Goal: Information Seeking & Learning: Learn about a topic

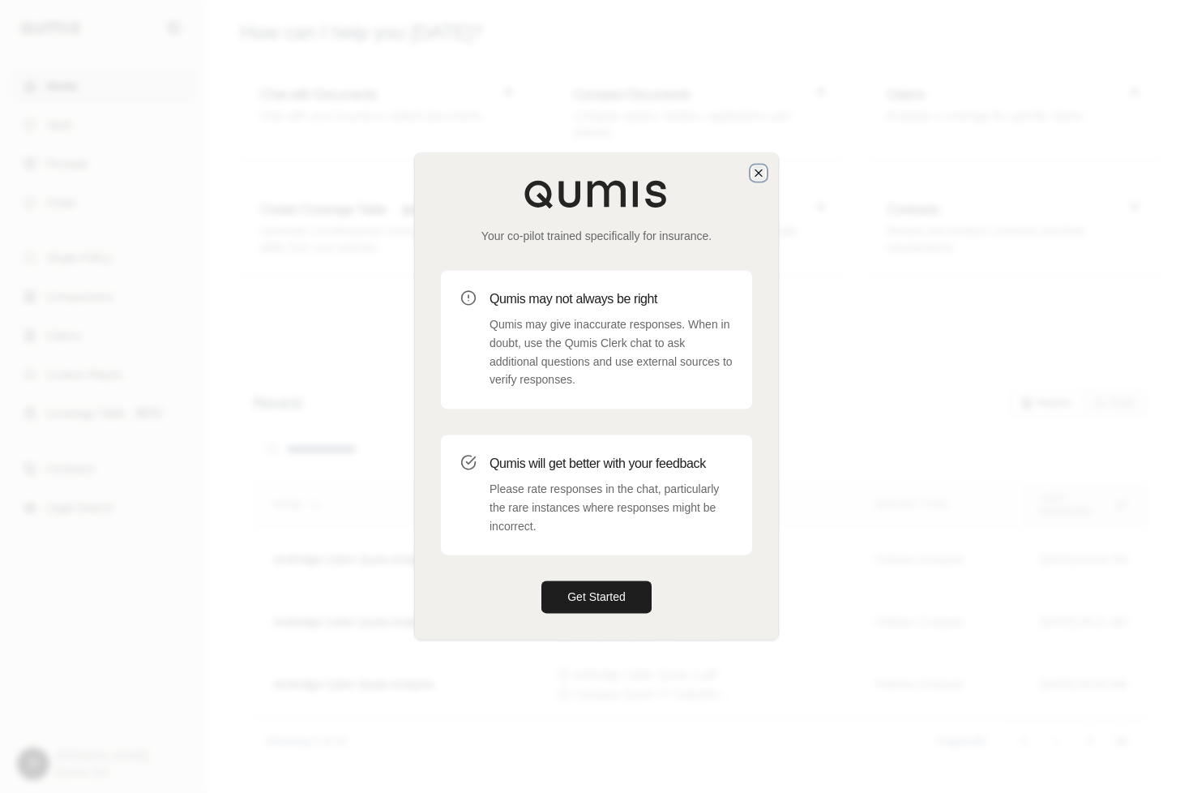
click at [754, 173] on icon "button" at bounding box center [758, 172] width 13 height 13
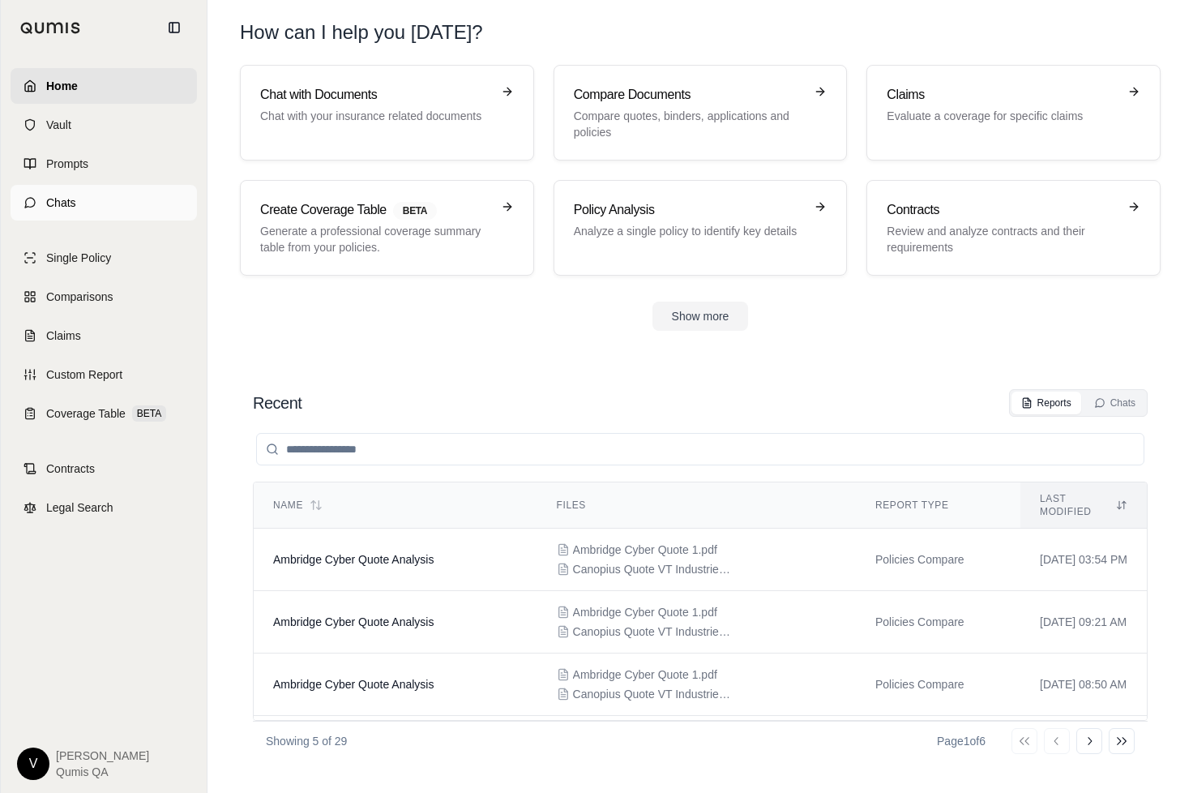
click at [134, 203] on link "Chats" at bounding box center [104, 203] width 186 height 36
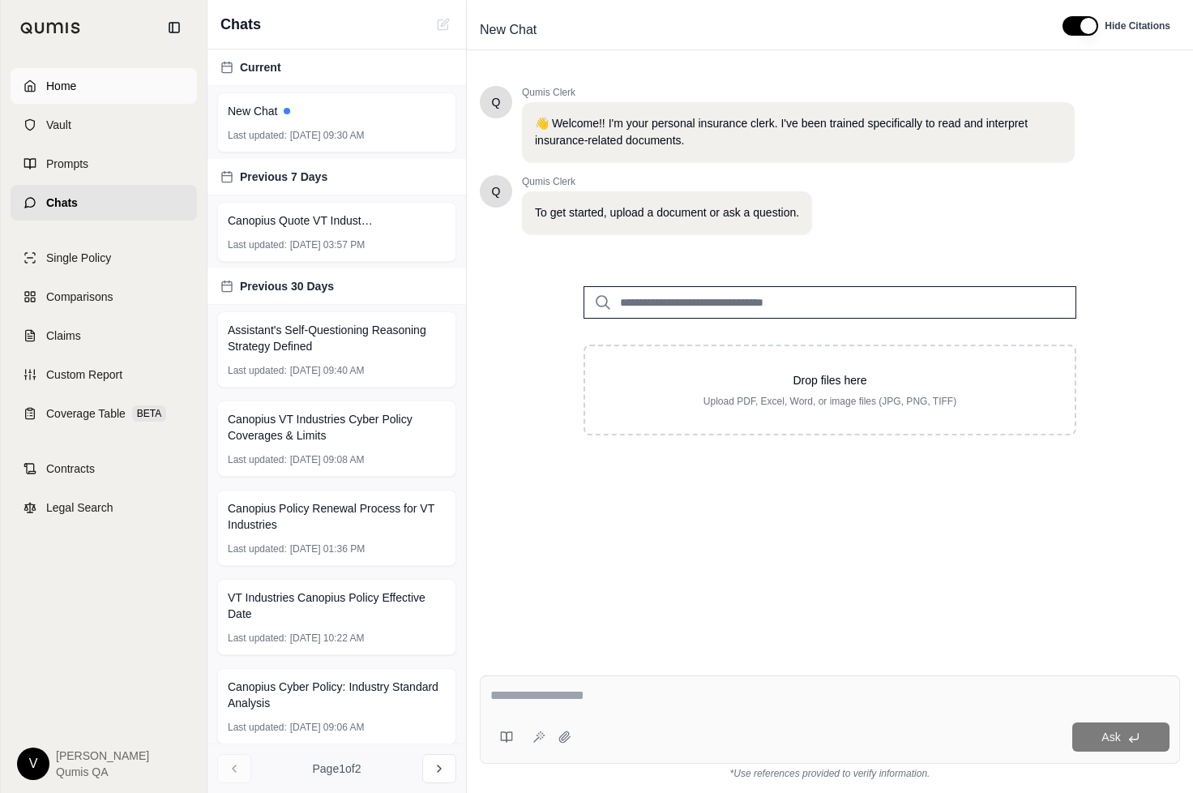
click at [44, 86] on link "Home" at bounding box center [104, 86] width 186 height 36
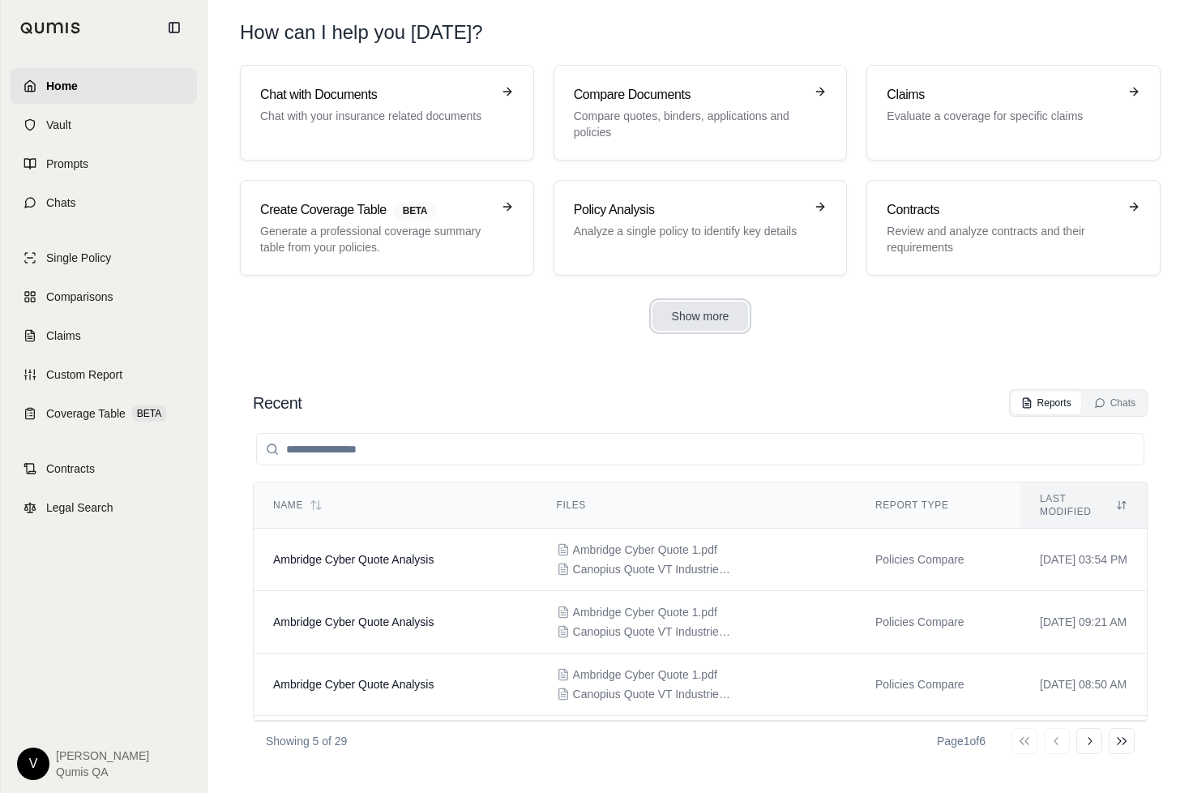
click at [715, 311] on button "Show more" at bounding box center [701, 316] width 96 height 29
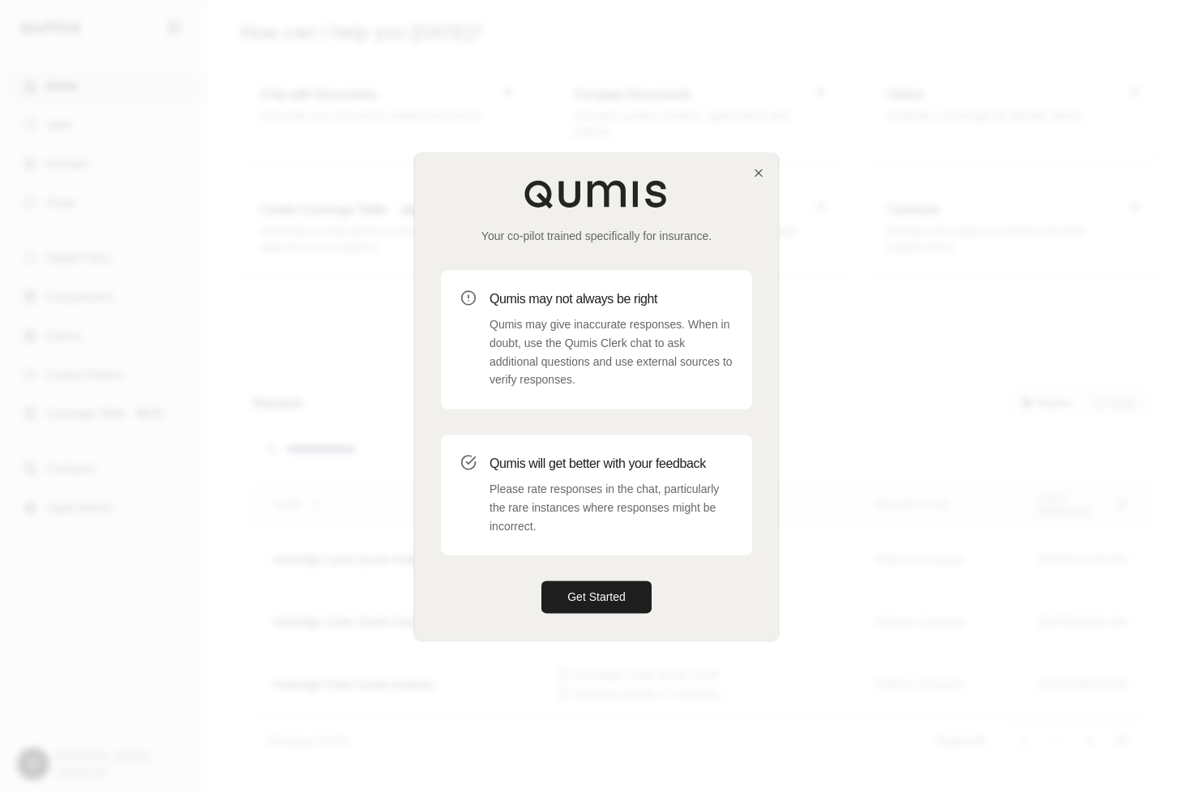
click at [281, 321] on div at bounding box center [596, 396] width 1193 height 793
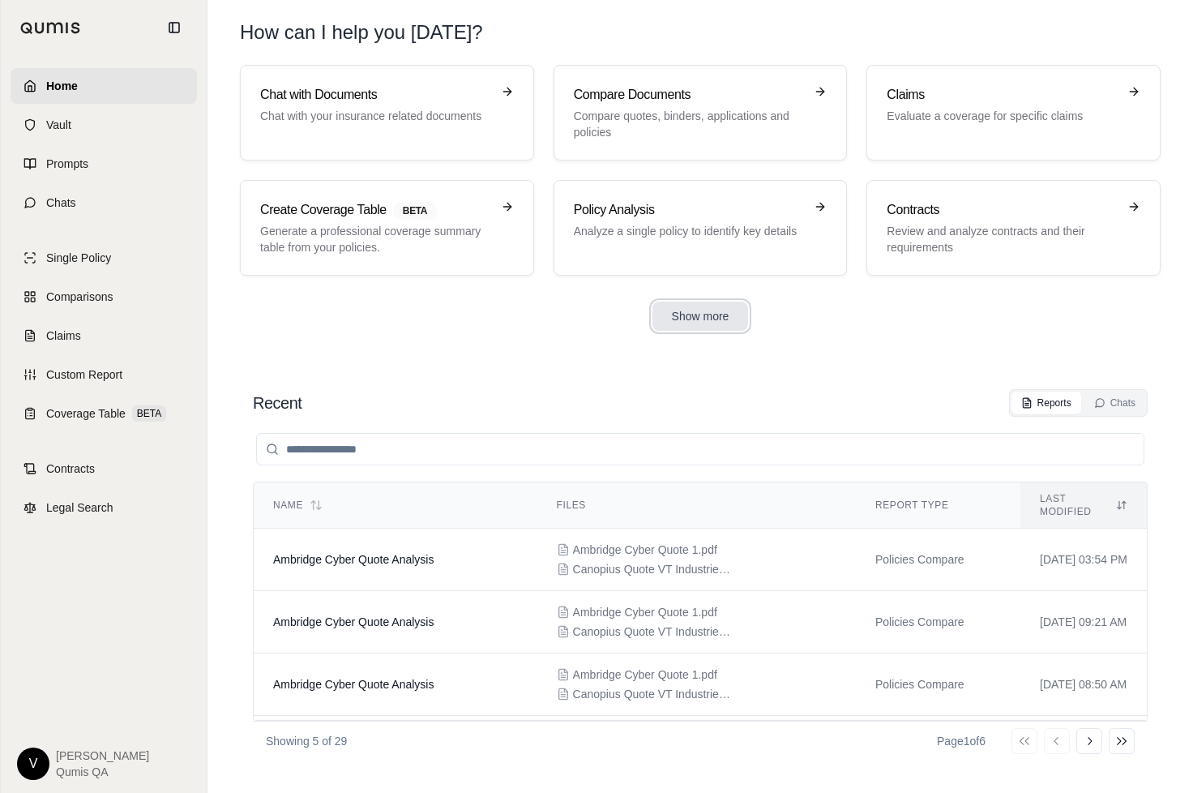
click at [711, 318] on button "Show more" at bounding box center [701, 316] width 96 height 29
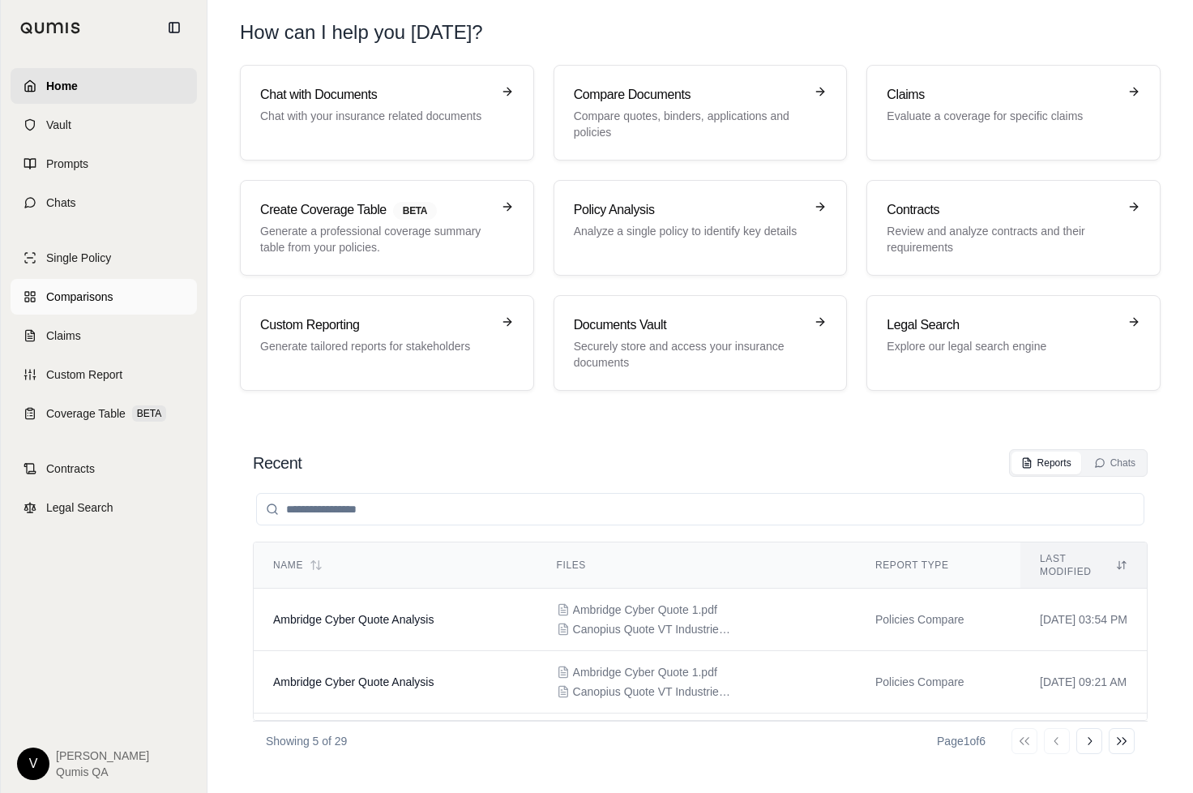
click at [111, 306] on link "Comparisons" at bounding box center [104, 297] width 186 height 36
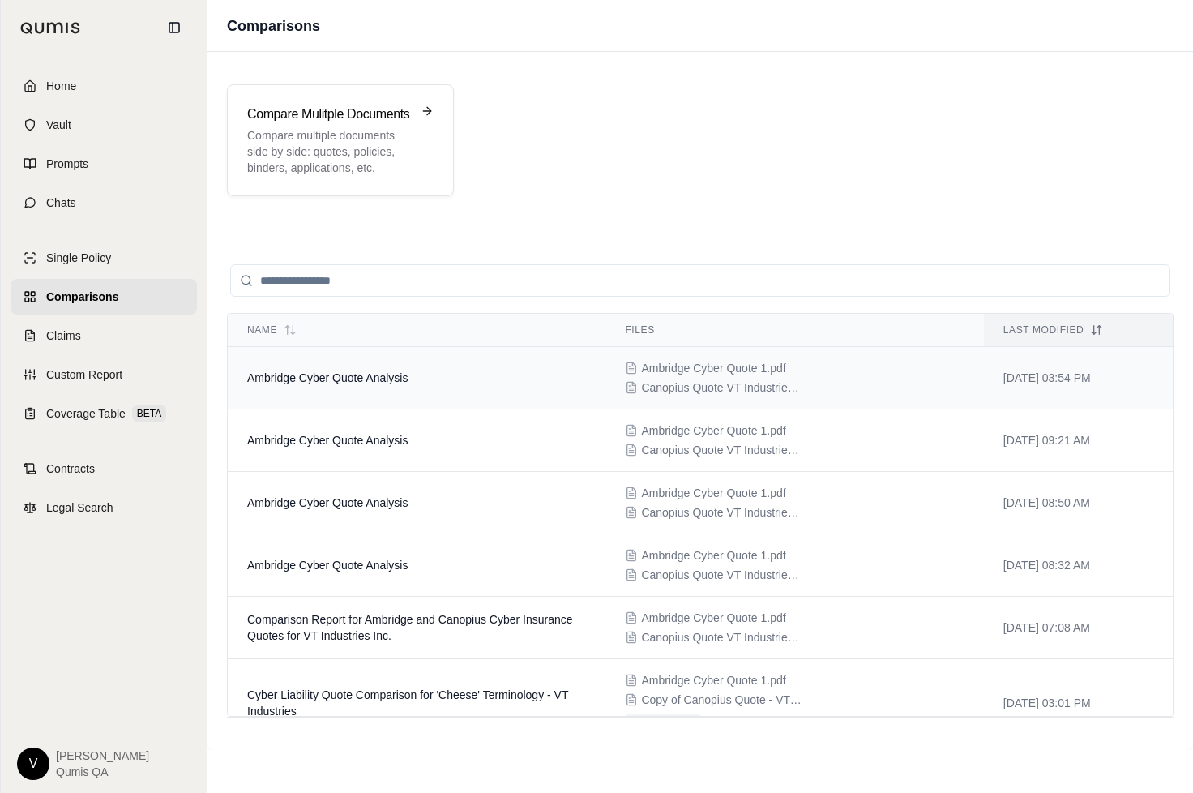
click at [293, 384] on td "Ambridge Cyber Quote Analysis" at bounding box center [417, 378] width 378 height 62
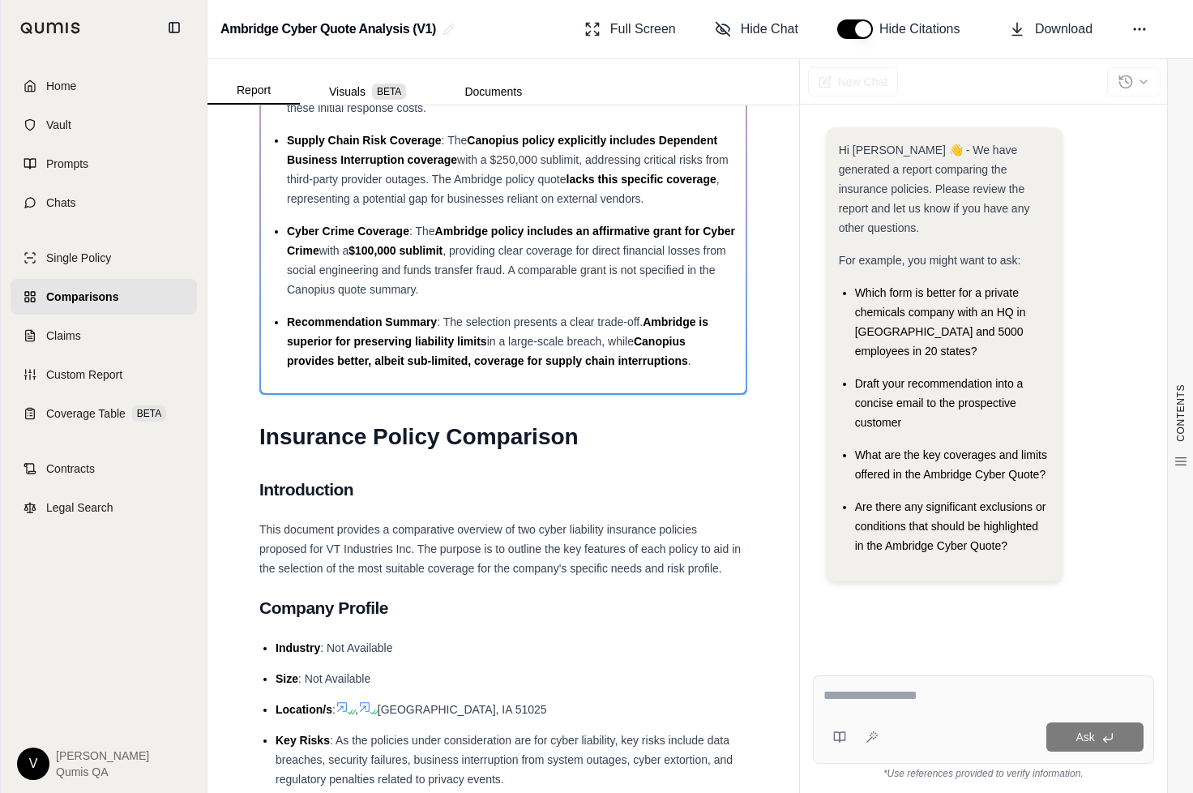
scroll to position [6, 0]
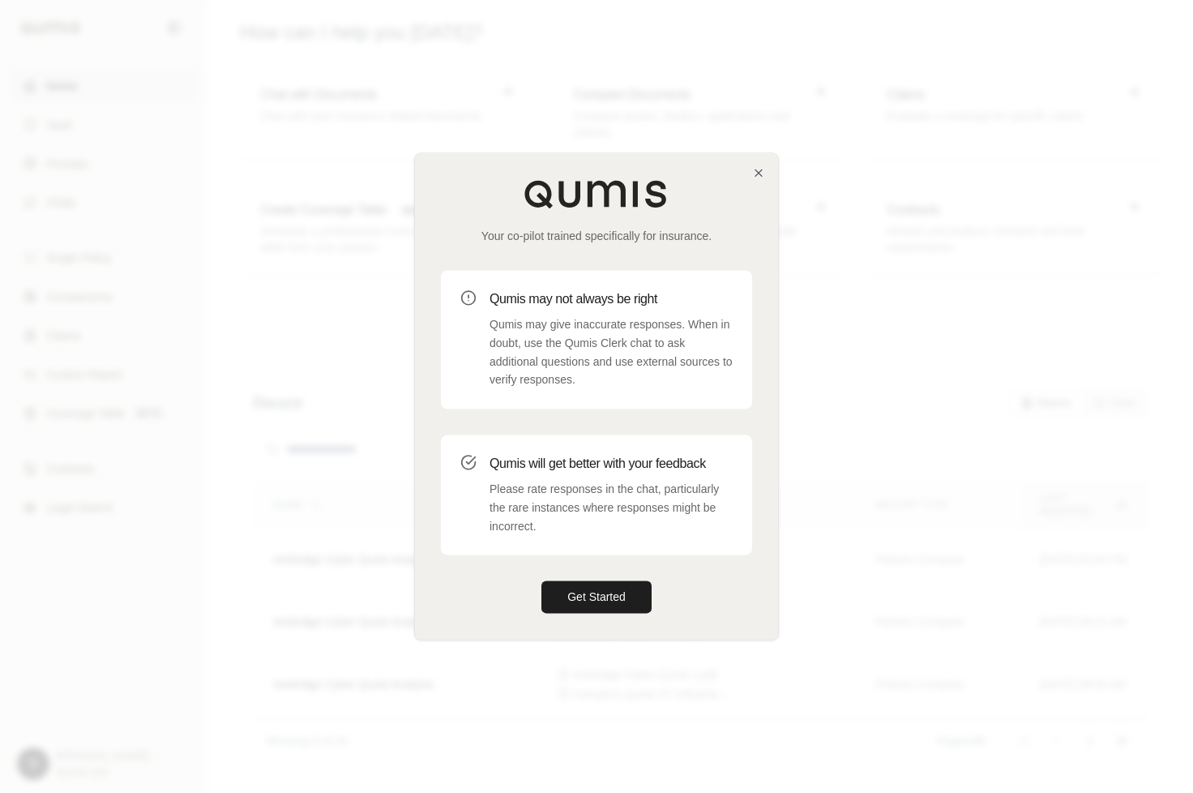
click at [611, 191] on img at bounding box center [597, 193] width 146 height 29
click at [761, 173] on icon "button" at bounding box center [758, 172] width 13 height 13
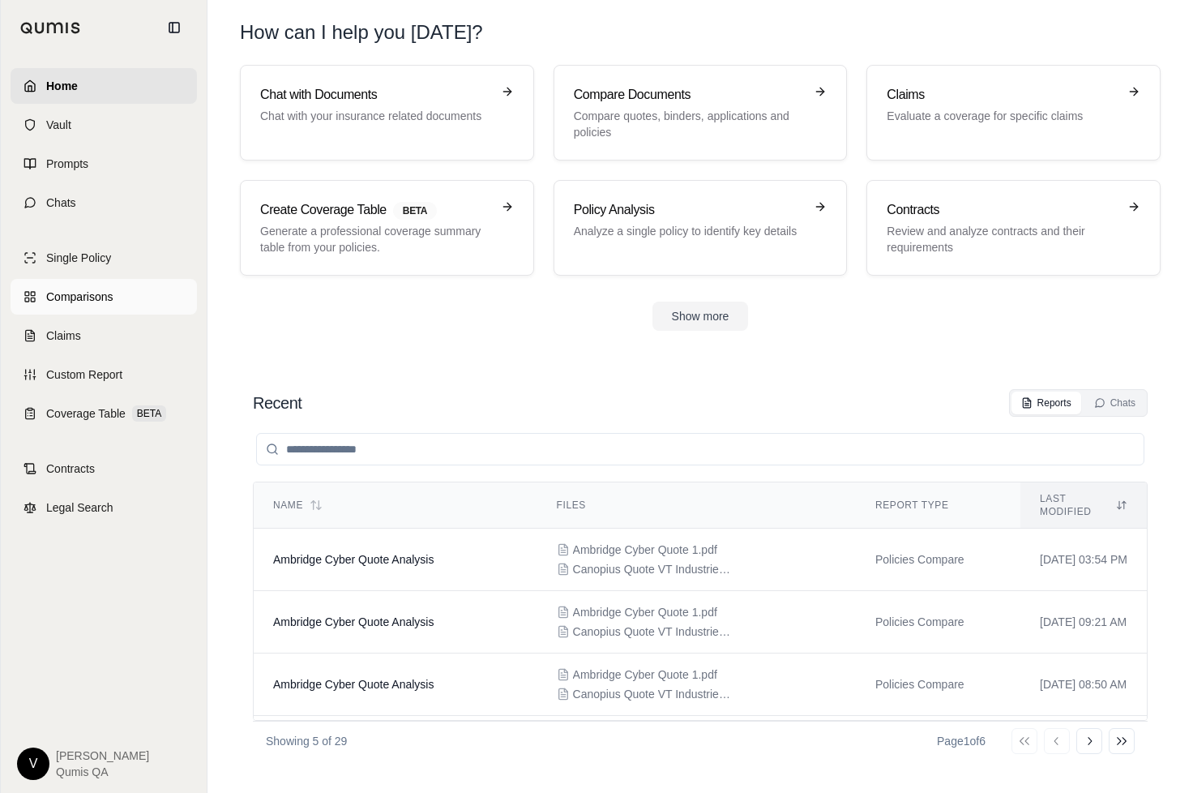
click at [96, 284] on link "Comparisons" at bounding box center [104, 297] width 186 height 36
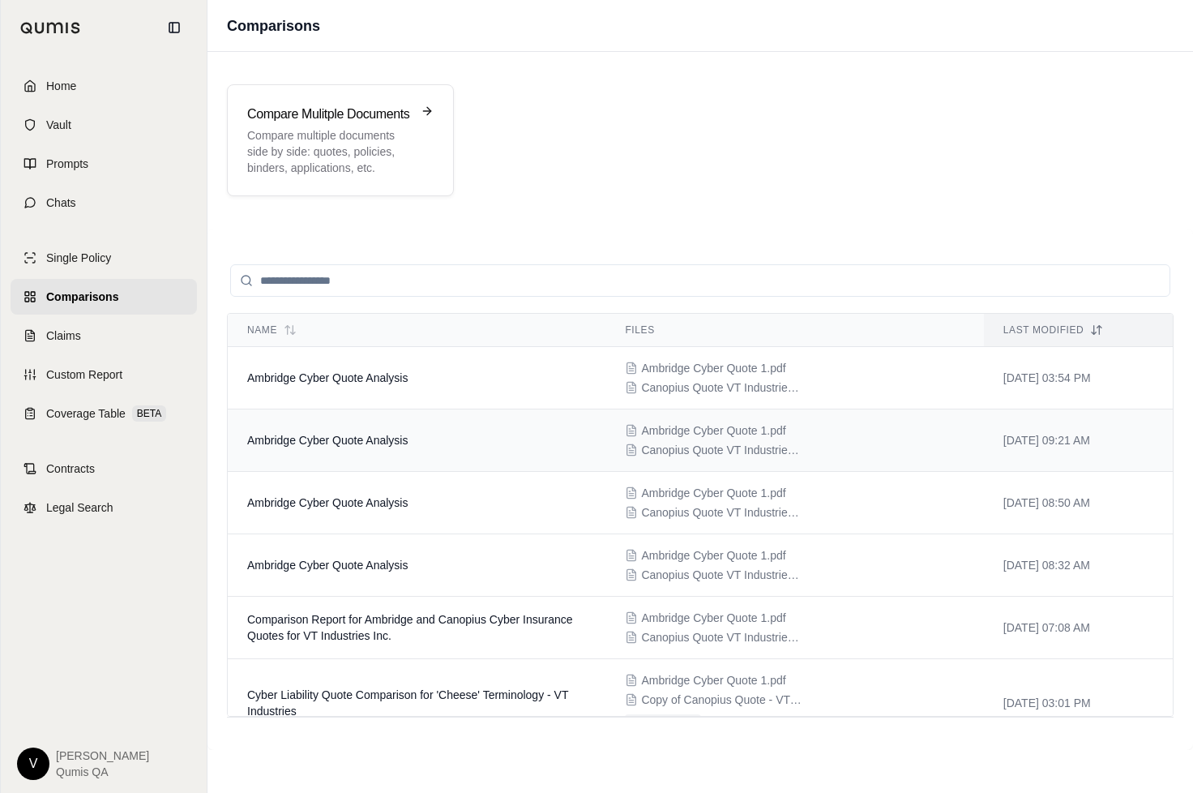
click at [272, 452] on td "Ambridge Cyber Quote Analysis" at bounding box center [417, 440] width 378 height 62
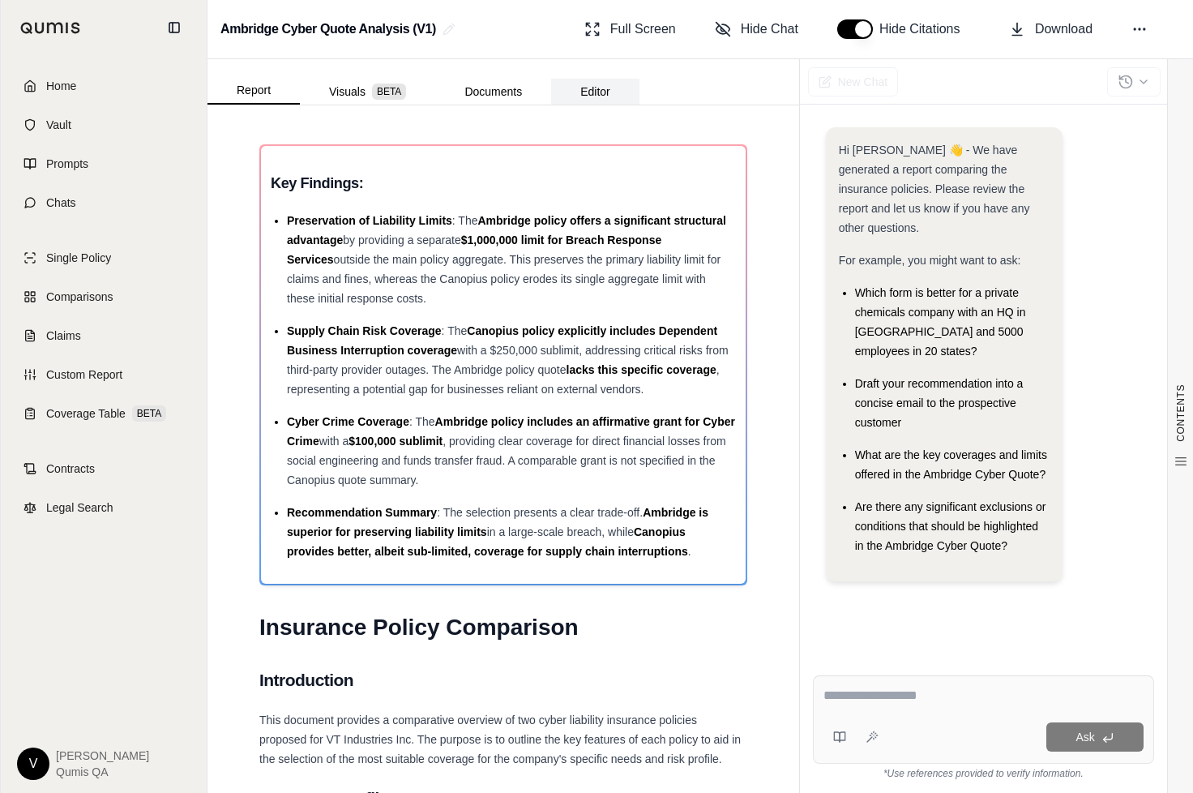
click at [602, 96] on button "Editor" at bounding box center [595, 92] width 88 height 26
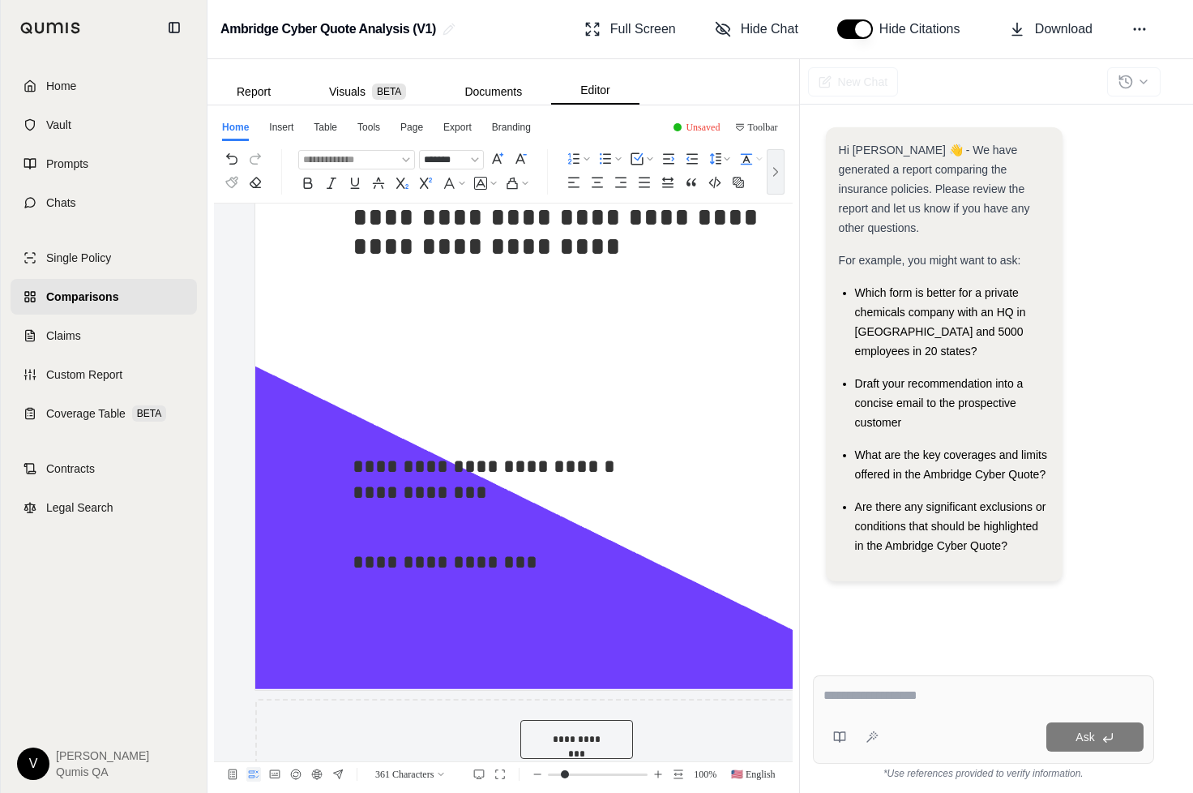
scroll to position [443, 0]
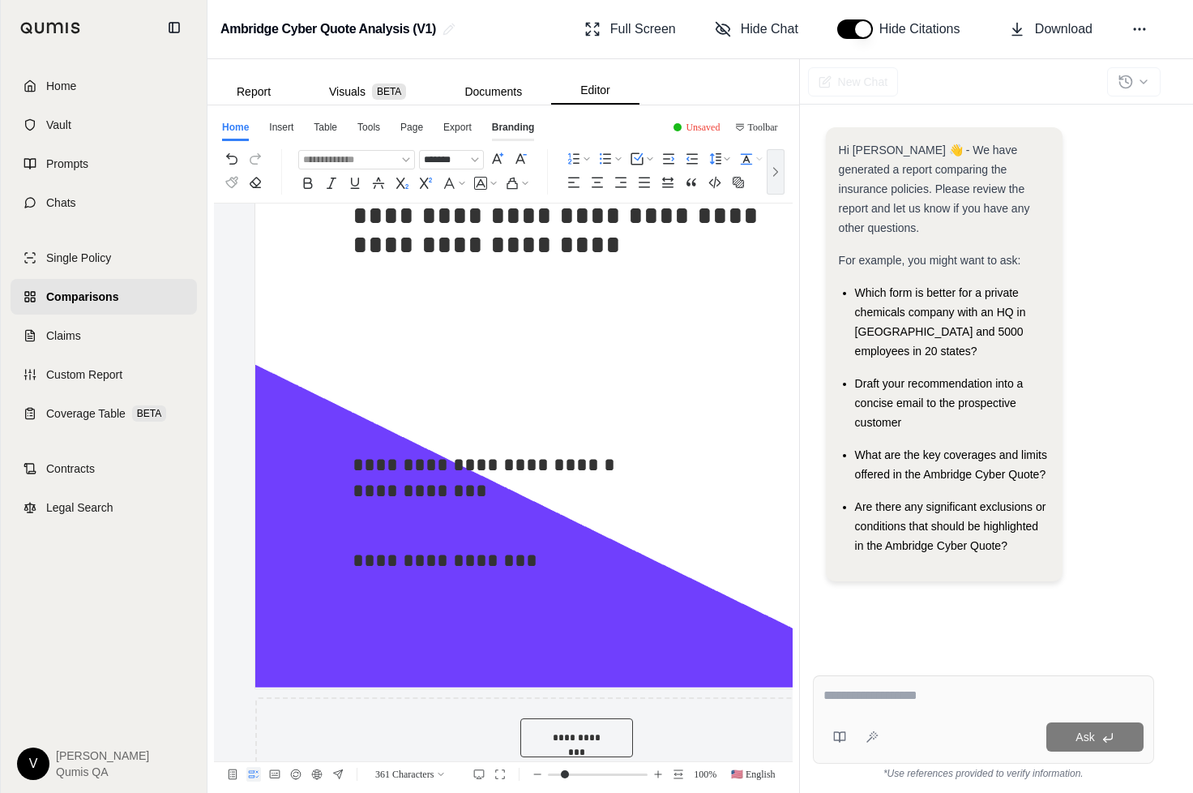
click at [503, 128] on div "Branding" at bounding box center [513, 130] width 43 height 21
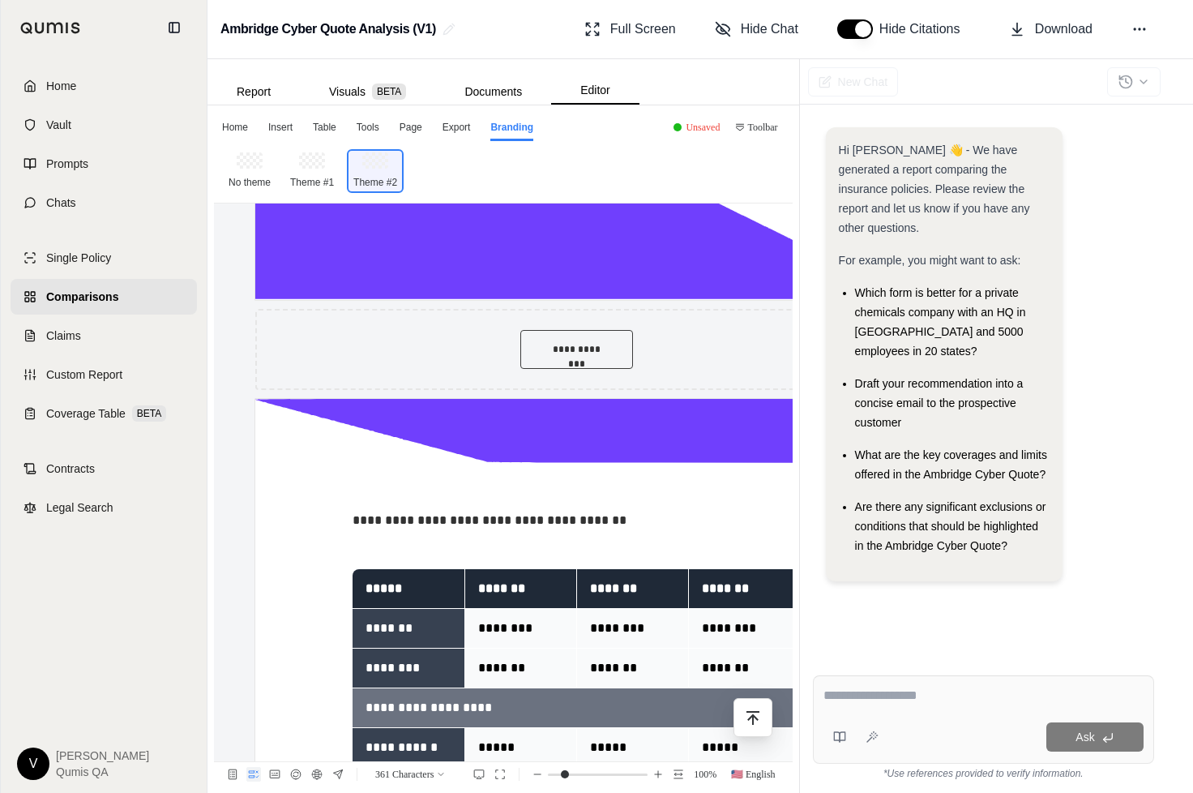
click at [429, 266] on div at bounding box center [577, 261] width 448 height 78
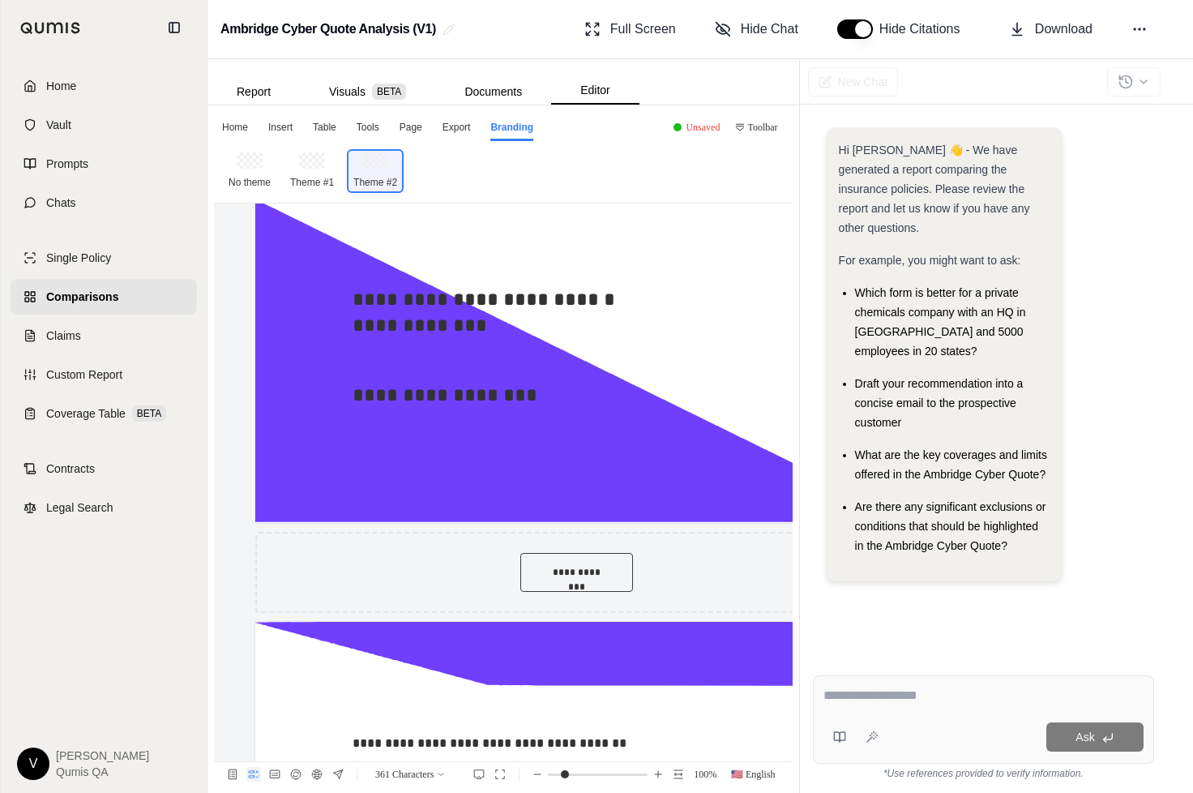
scroll to position [580, 0]
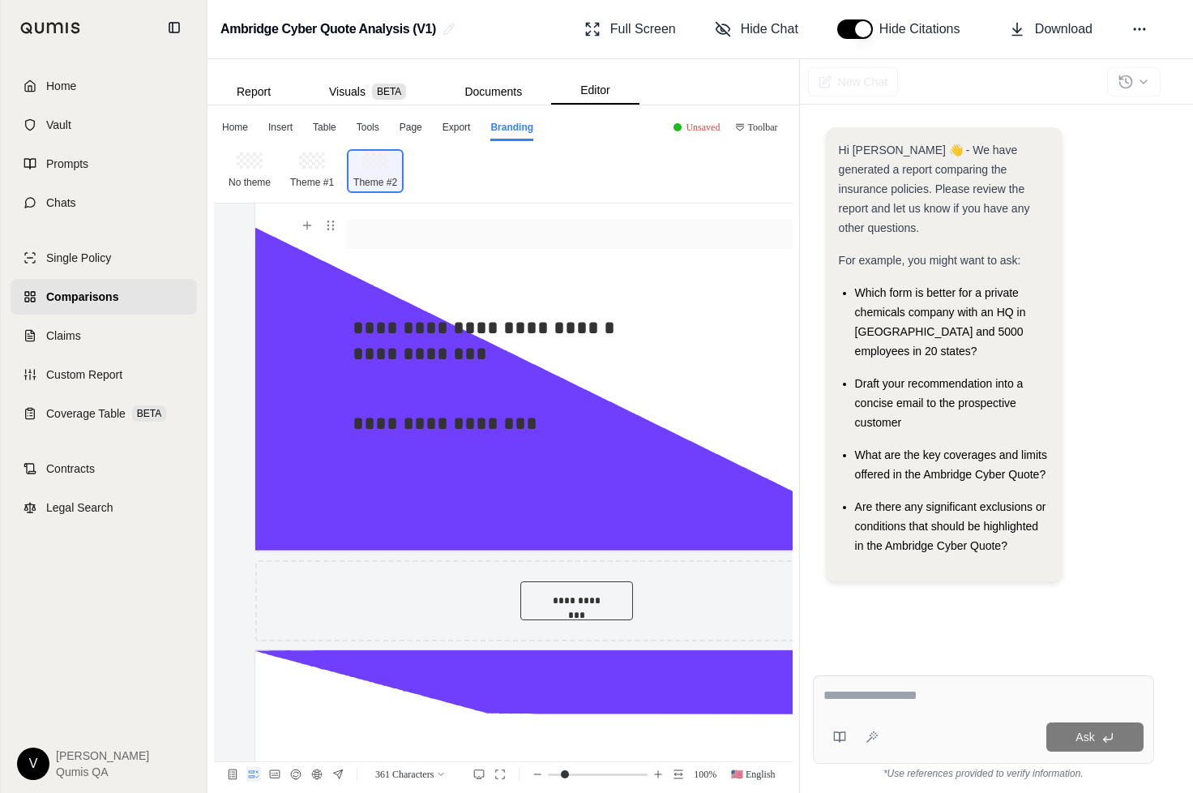
click at [437, 238] on p at bounding box center [577, 234] width 448 height 29
click at [306, 228] on use "button" at bounding box center [306, 224] width 7 height 7
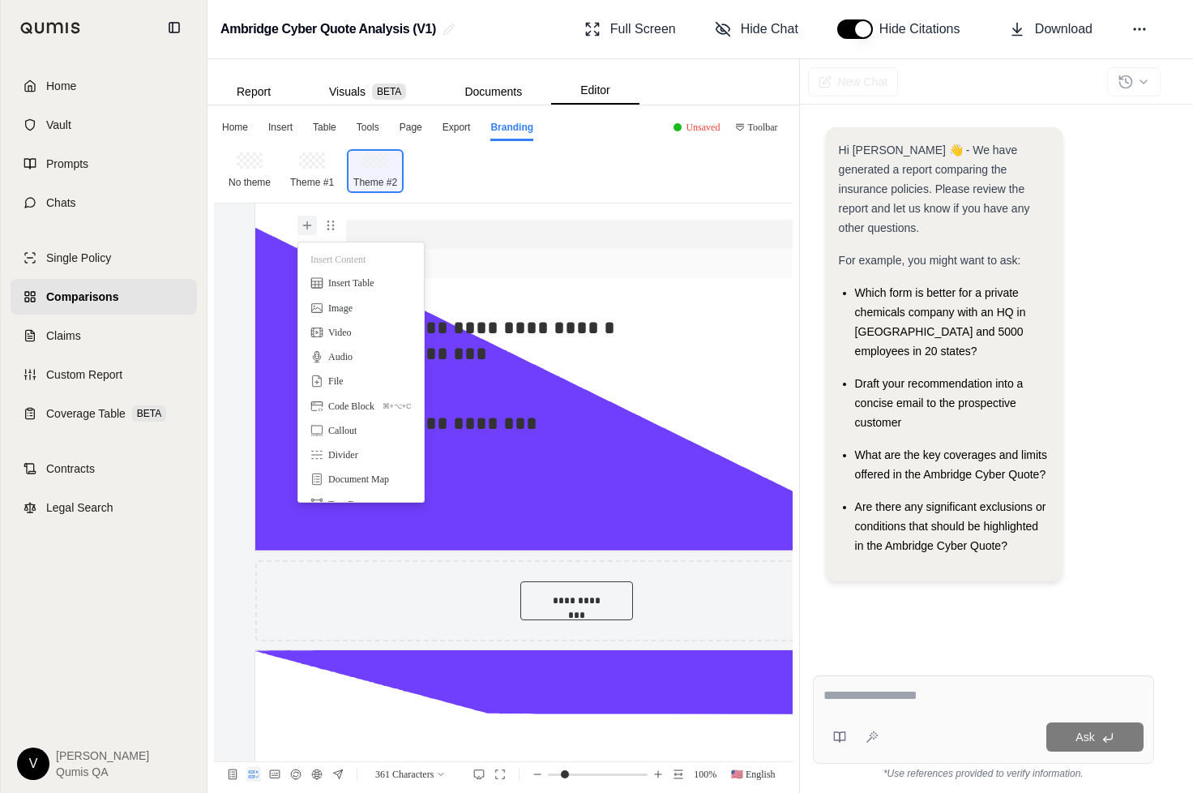
click at [454, 251] on p at bounding box center [577, 263] width 448 height 29
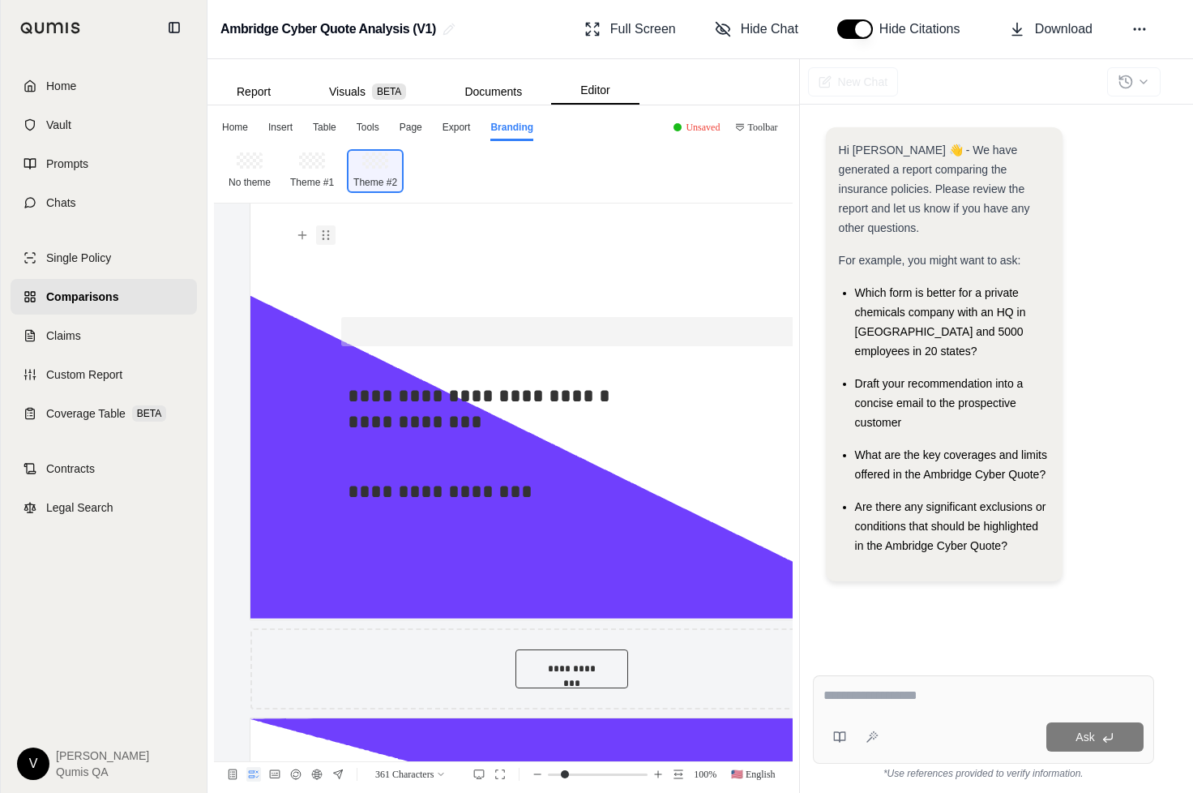
scroll to position [503, 5]
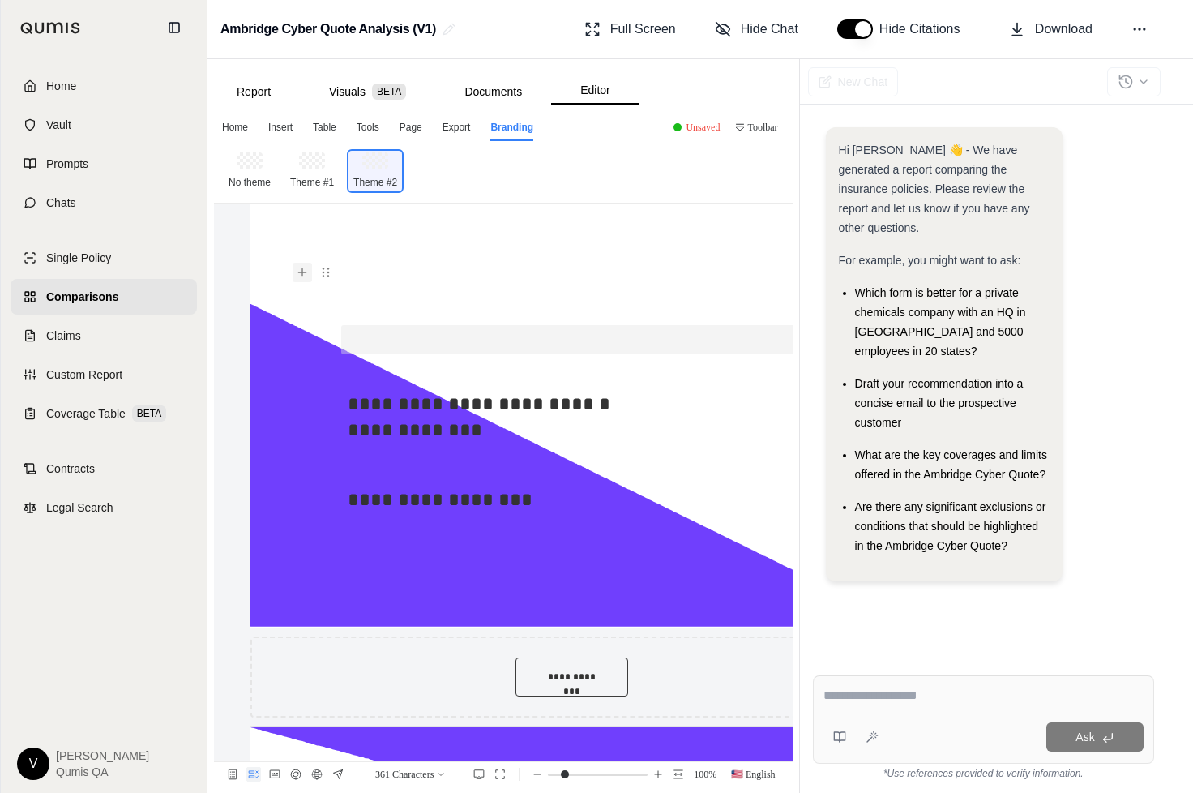
click at [304, 276] on icon "button" at bounding box center [302, 272] width 13 height 13
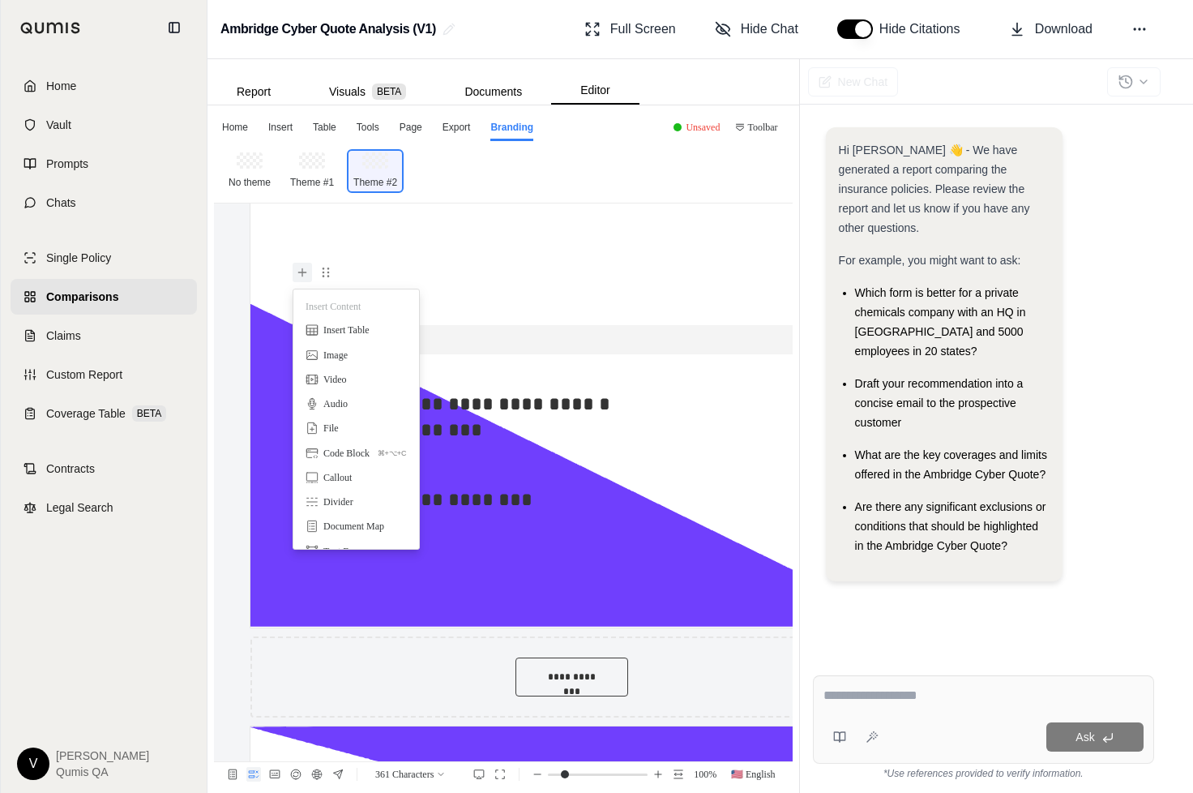
click at [302, 237] on div "**********" at bounding box center [573, 676] width 644 height 1919
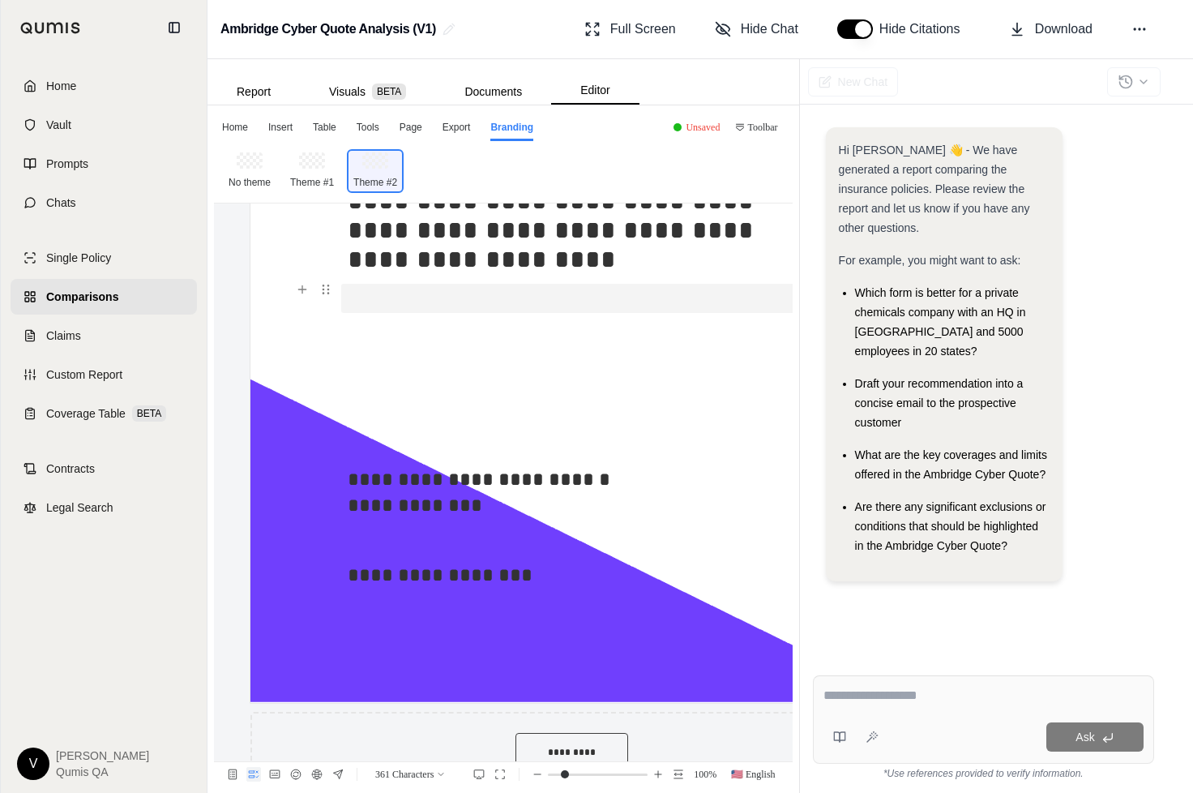
scroll to position [409, 5]
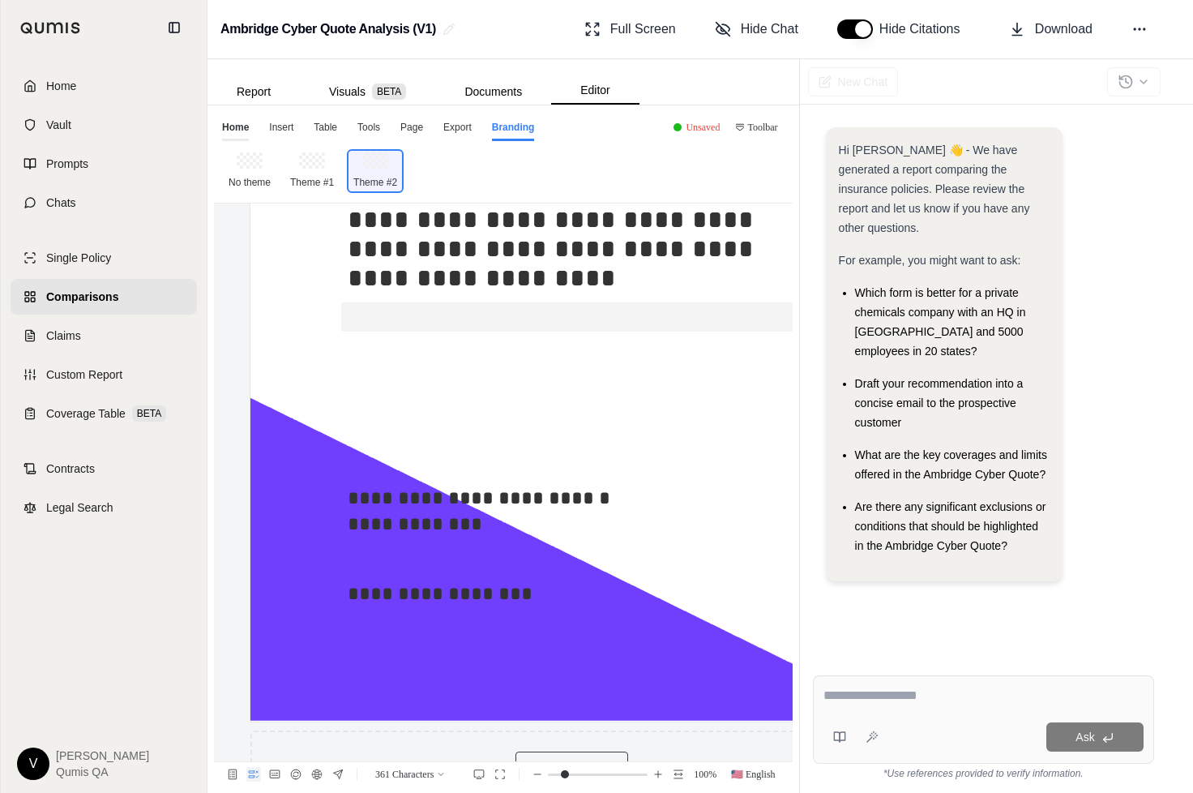
click at [234, 126] on div "Home" at bounding box center [235, 130] width 27 height 21
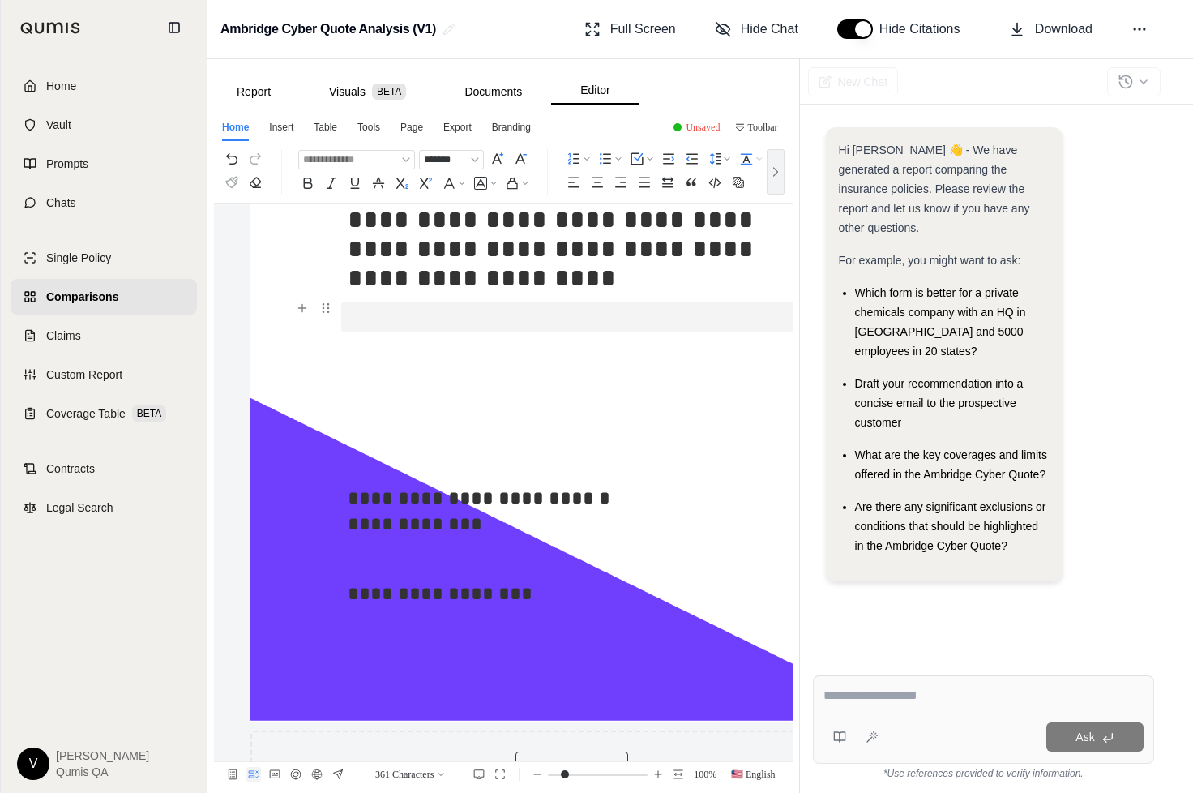
click at [279, 283] on div "**********" at bounding box center [573, 770] width 644 height 1919
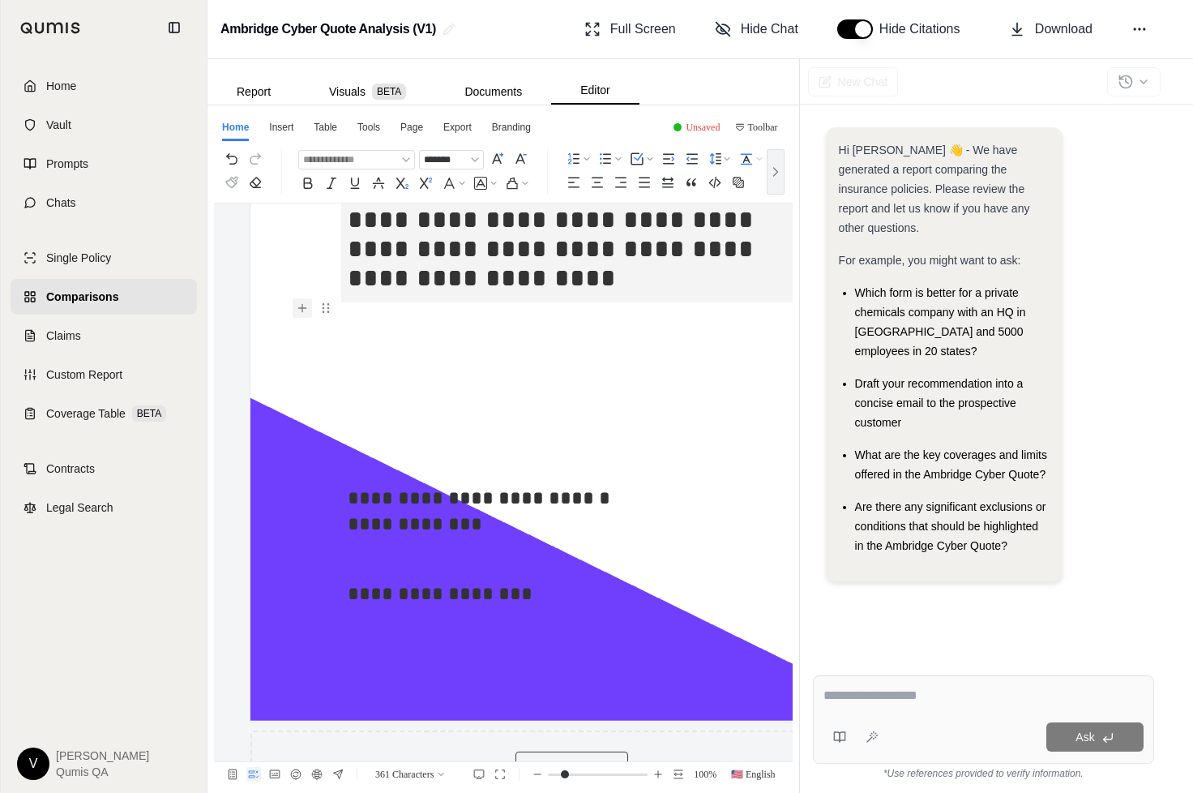
click at [298, 303] on icon "button" at bounding box center [302, 308] width 13 height 13
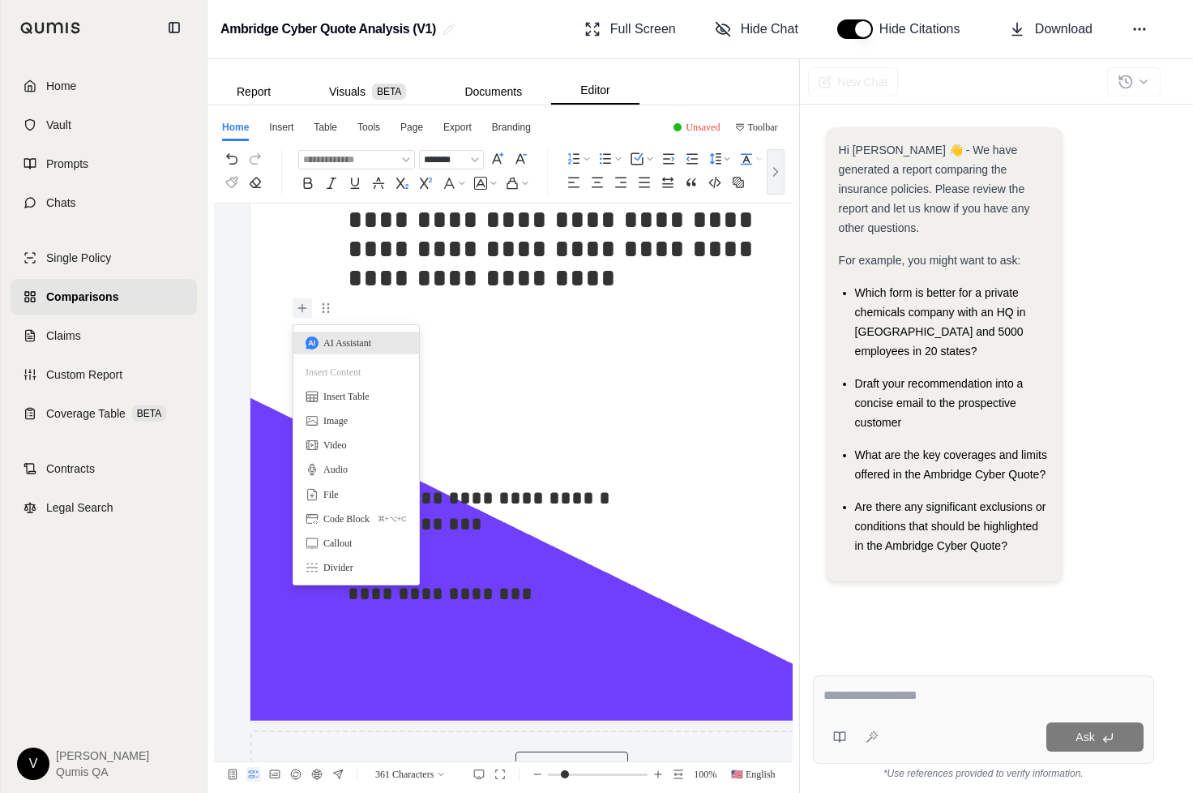
click at [320, 336] on div "AI Assistant" at bounding box center [356, 343] width 101 height 16
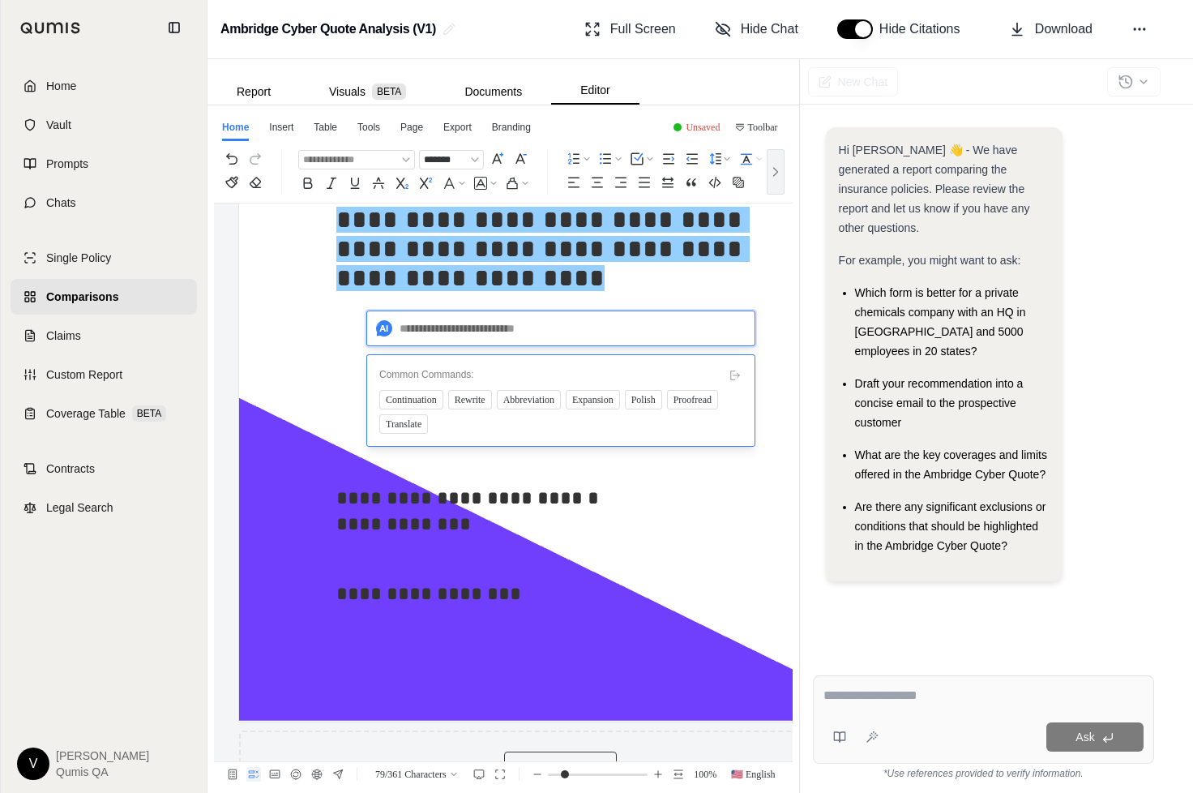
click at [385, 331] on textarea at bounding box center [560, 329] width 389 height 36
click at [347, 327] on p at bounding box center [560, 316] width 448 height 29
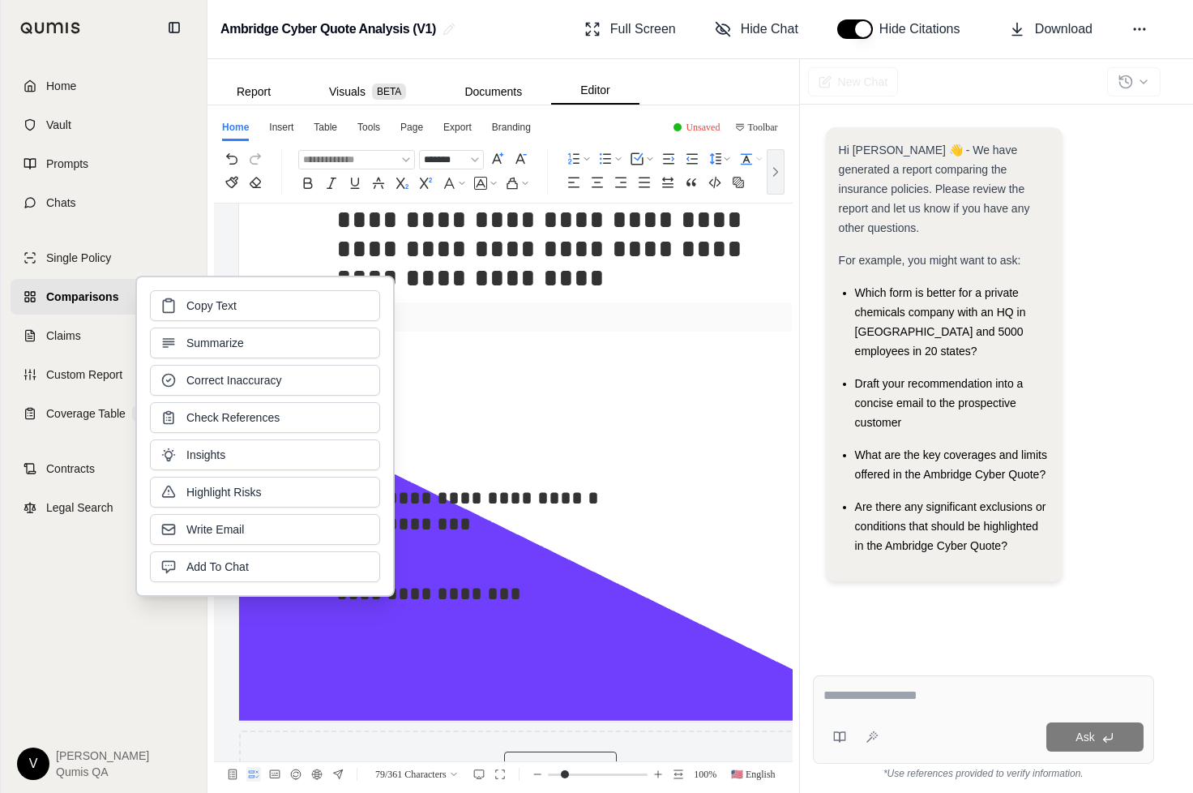
click at [467, 309] on p at bounding box center [560, 316] width 448 height 29
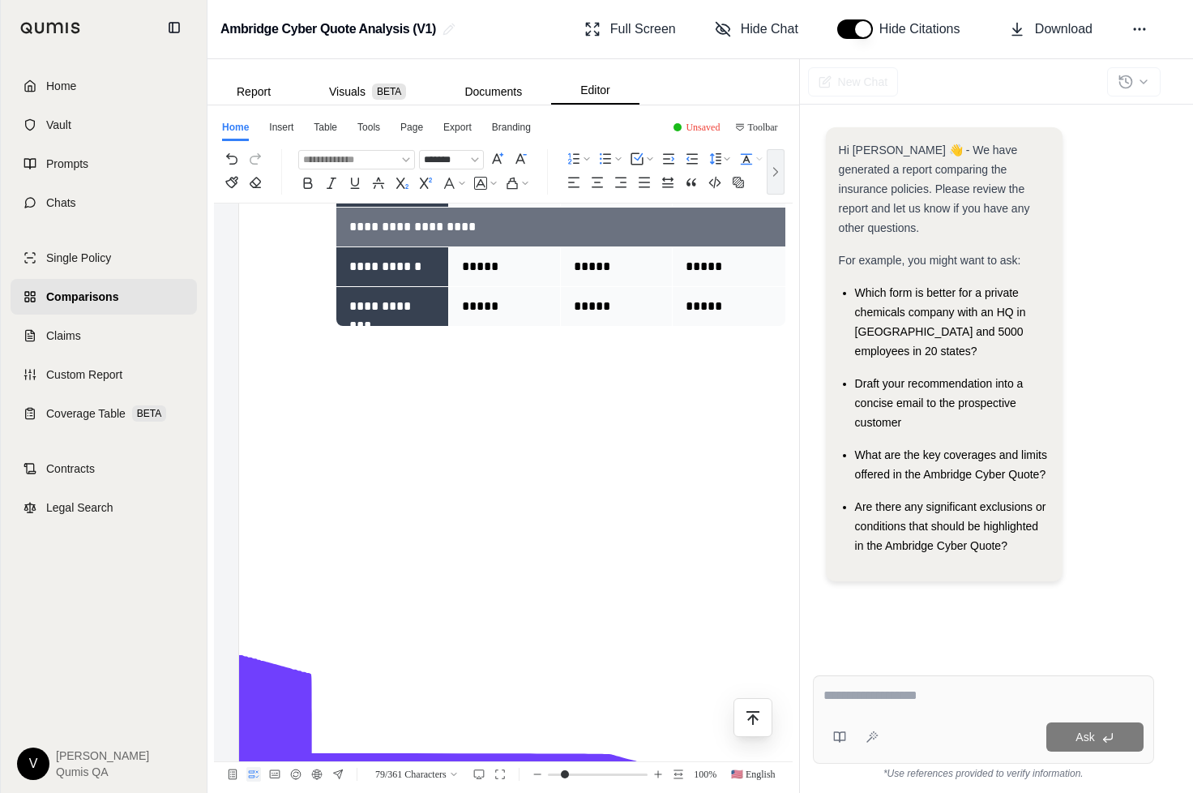
scroll to position [1394, 16]
